Goal: Information Seeking & Learning: Learn about a topic

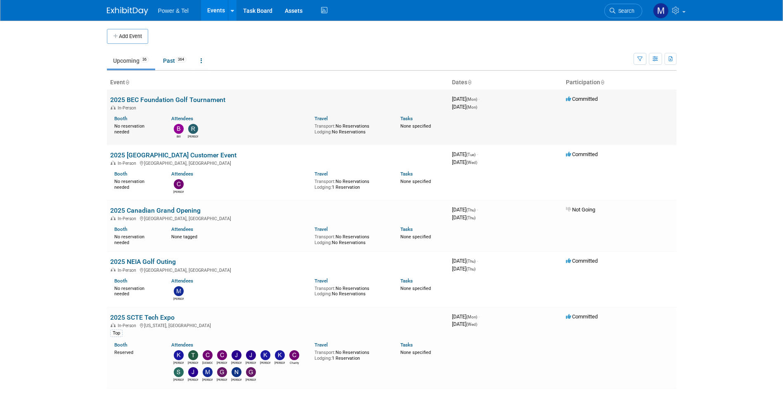
click at [196, 100] on link "2025 BEC Foundation Golf Tournament" at bounding box center [167, 100] width 115 height 8
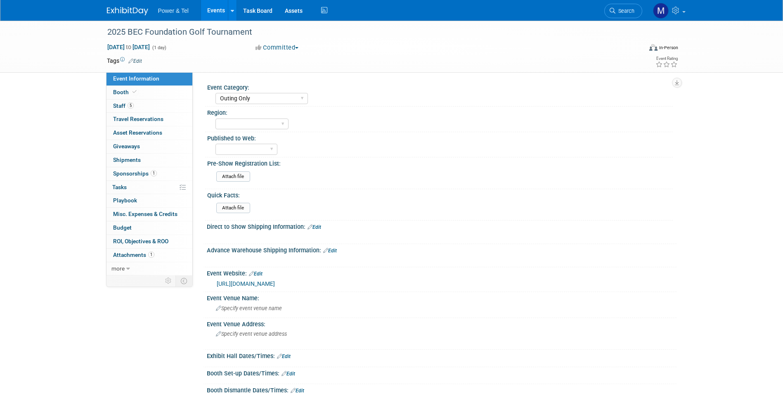
select select "Outing Only"
click at [177, 99] on link "5 Staff 5" at bounding box center [149, 105] width 86 height 13
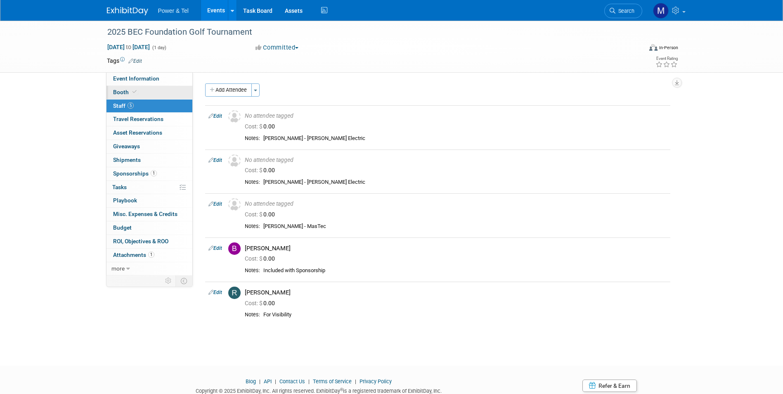
click at [180, 90] on link "Booth" at bounding box center [149, 92] width 86 height 13
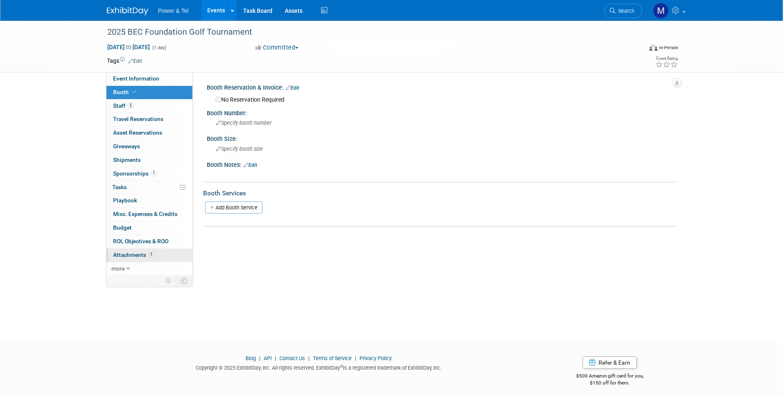
click at [174, 249] on link "1 Attachments 1" at bounding box center [149, 254] width 86 height 13
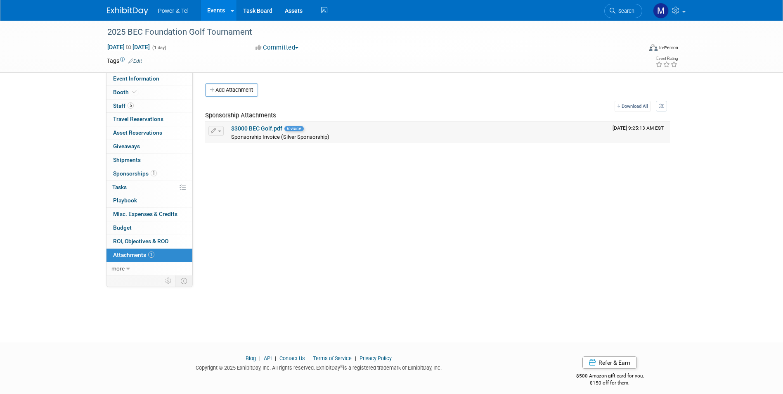
click at [251, 131] on link "$3000 BEC Golf.pdf" at bounding box center [256, 128] width 51 height 7
click at [129, 3] on div at bounding box center [132, 7] width 51 height 15
click at [135, 11] on img at bounding box center [127, 11] width 41 height 8
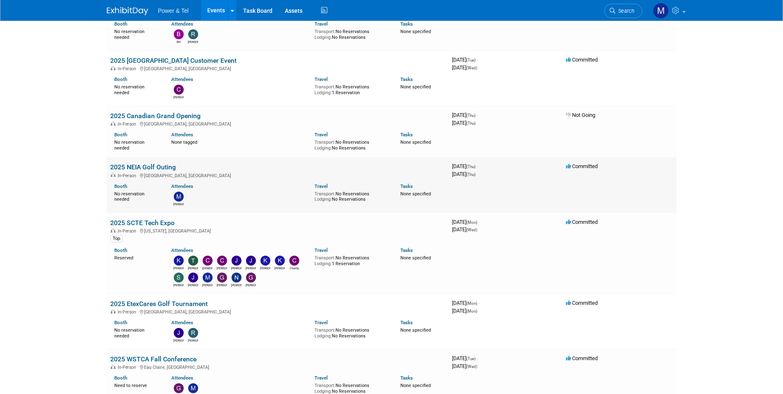
scroll to position [165, 0]
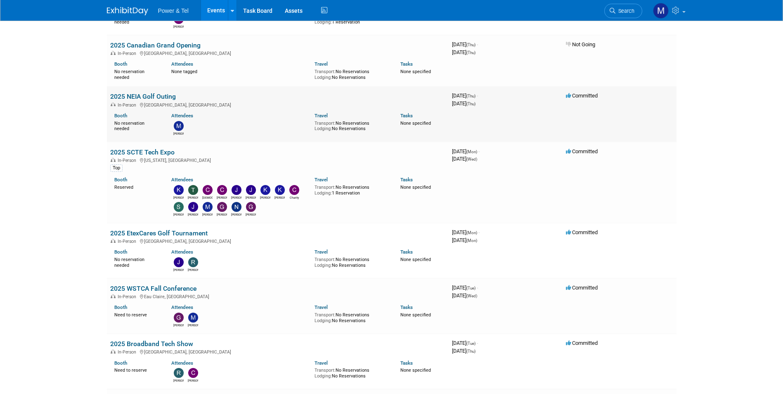
click at [184, 109] on div "Booth No reservation needed Attendees Mike Travel Transport: No Reservations Lo…" at bounding box center [277, 122] width 347 height 28
click at [160, 101] on div "In-Person Omaha, NE" at bounding box center [277, 104] width 335 height 7
click at [165, 96] on link "2025 NEIA Golf Outing" at bounding box center [143, 96] width 66 height 8
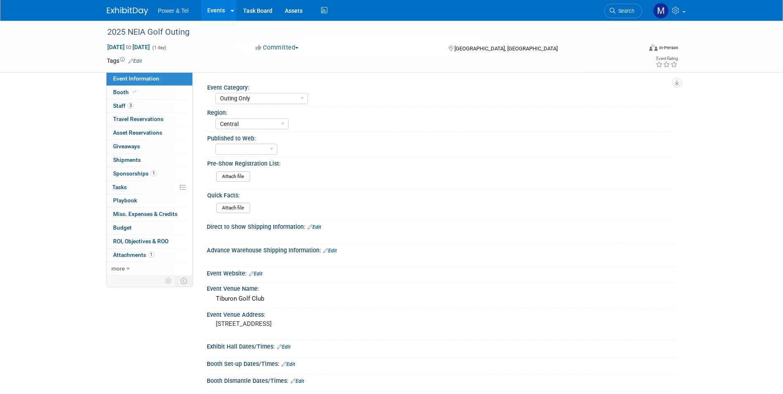
select select "Outing Only"
select select "Central"
click at [160, 106] on link "3 Staff 3" at bounding box center [149, 105] width 86 height 13
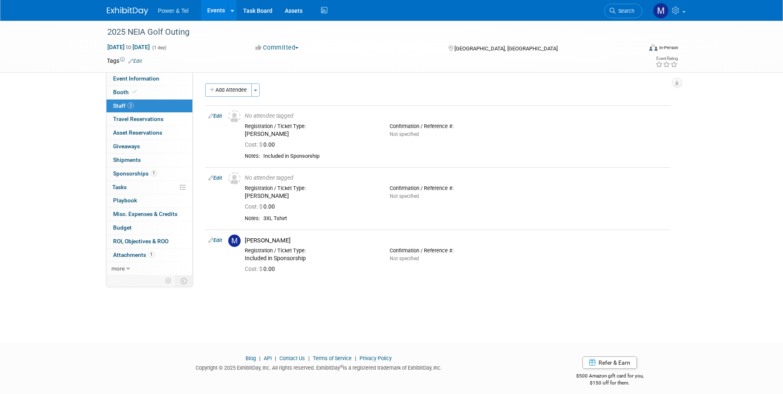
click at [208, 9] on link "Events" at bounding box center [216, 10] width 30 height 21
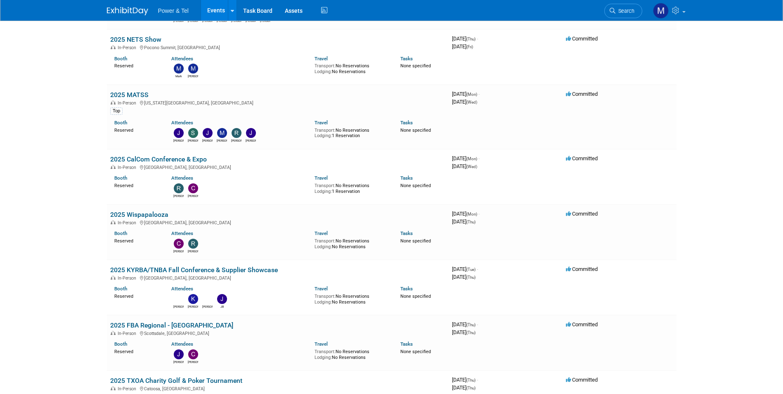
scroll to position [1073, 0]
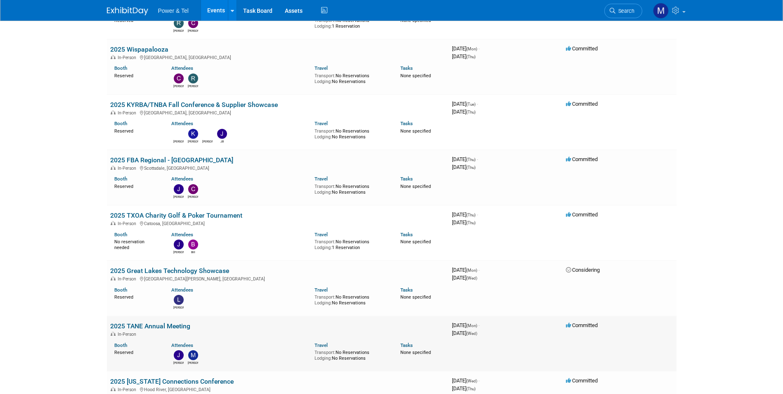
click at [179, 325] on link "2025 TANE Annual Meeting" at bounding box center [150, 326] width 80 height 8
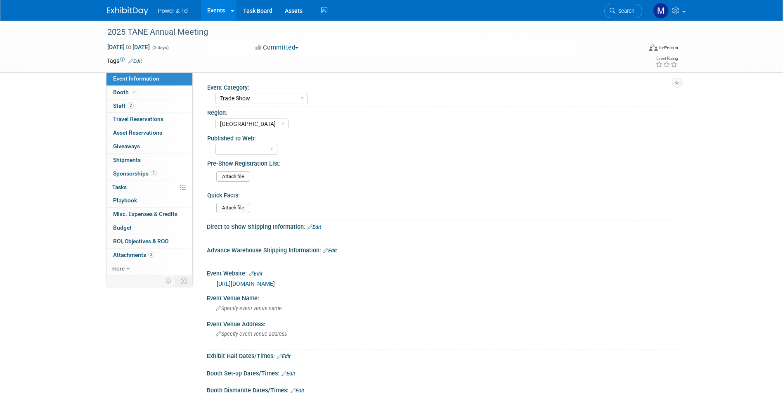
select select "Trade Show"
select select "[GEOGRAPHIC_DATA]"
click at [171, 101] on link "2 Staff 2" at bounding box center [149, 105] width 86 height 13
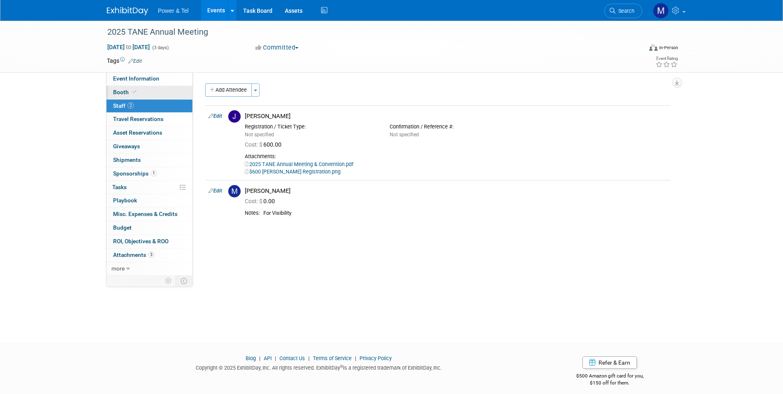
click at [177, 91] on link "Booth" at bounding box center [149, 92] width 86 height 13
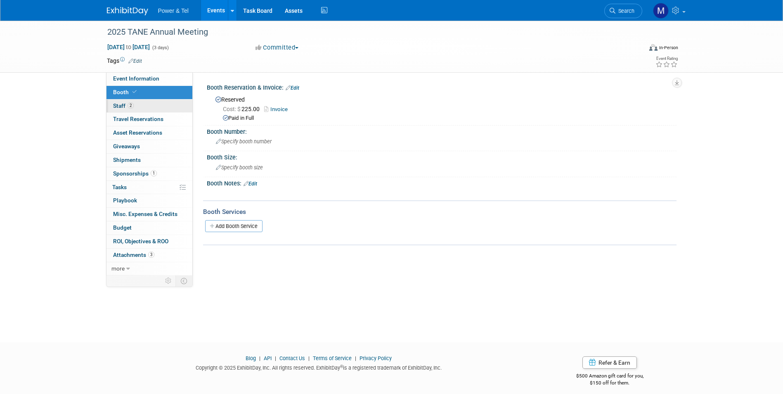
click at [174, 103] on link "2 Staff 2" at bounding box center [149, 105] width 86 height 13
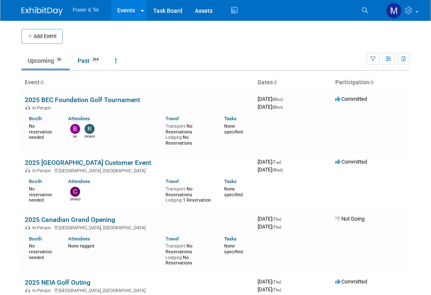
click at [216, 35] on td at bounding box center [227, 36] width 328 height 15
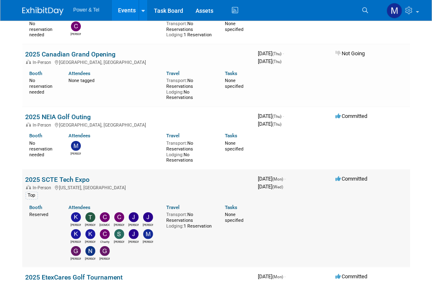
scroll to position [248, 0]
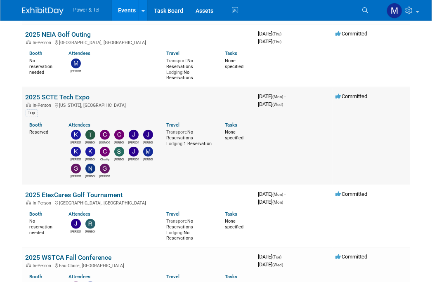
click at [46, 94] on link "2025 SCTE Tech Expo" at bounding box center [58, 97] width 64 height 8
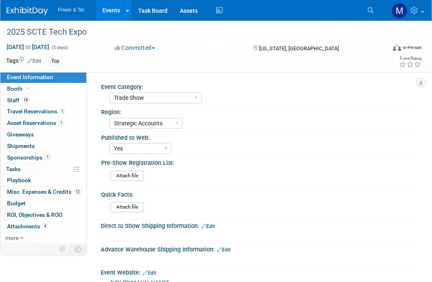
select select "Trade Show"
select select "Strategic Accounts"
select select "Yes"
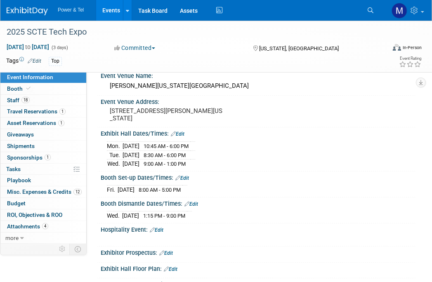
scroll to position [248, 0]
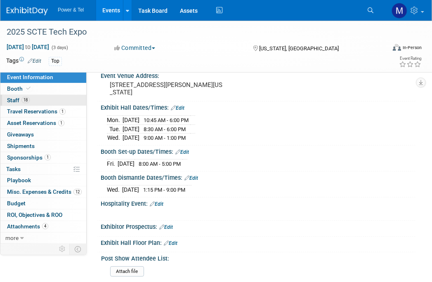
click at [50, 95] on link "18 Staff 18" at bounding box center [43, 100] width 86 height 11
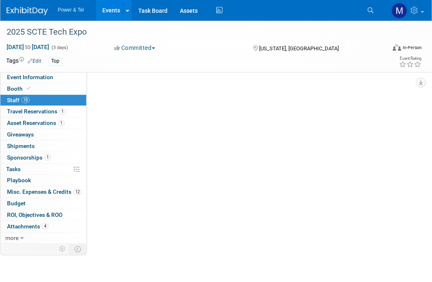
scroll to position [0, 0]
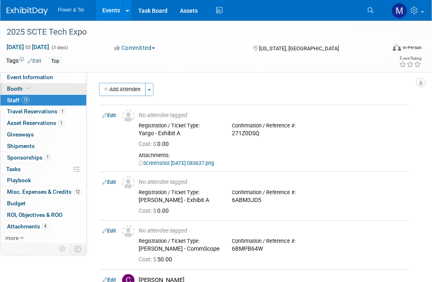
click at [58, 90] on link "Booth" at bounding box center [43, 88] width 86 height 11
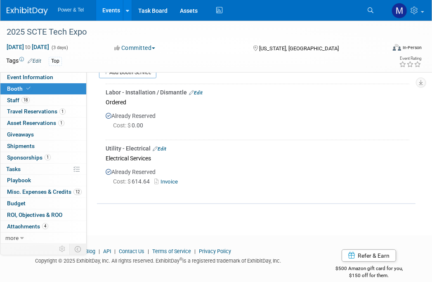
scroll to position [180, 0]
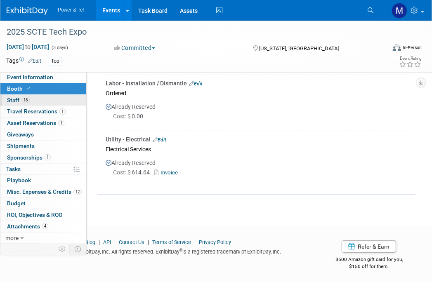
click at [36, 102] on link "18 Staff 18" at bounding box center [43, 100] width 86 height 11
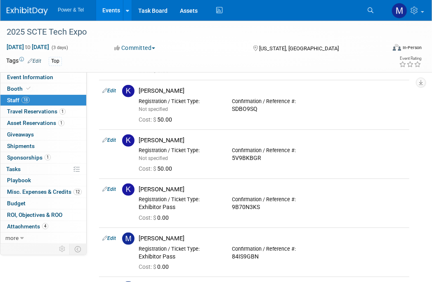
scroll to position [743, 0]
